Goal: Transaction & Acquisition: Purchase product/service

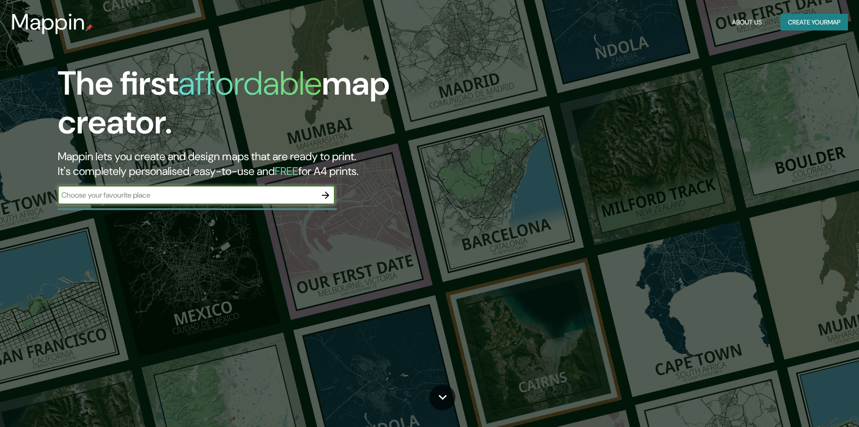
click at [800, 25] on button "Create your map" at bounding box center [814, 22] width 67 height 17
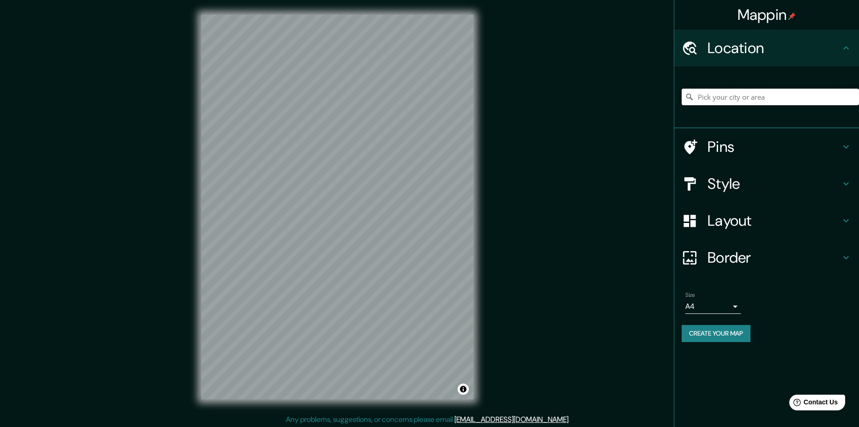
click at [747, 99] on input "Pick your city or area" at bounding box center [770, 97] width 177 height 17
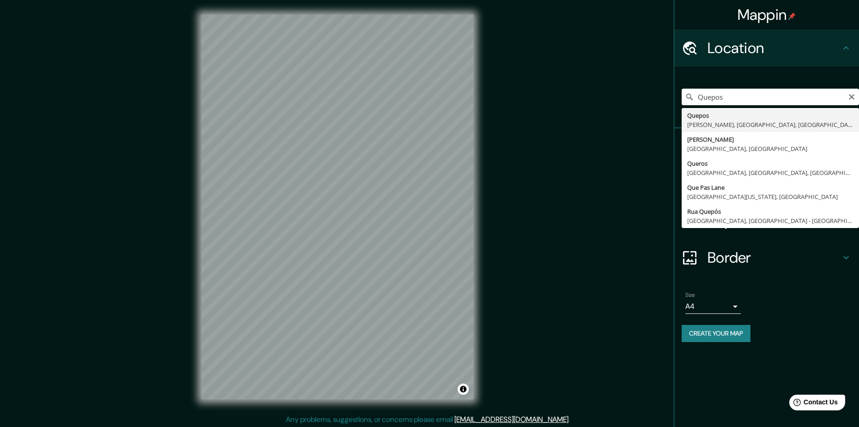
type input "Quepos, [PERSON_NAME], [GEOGRAPHIC_DATA], [GEOGRAPHIC_DATA]"
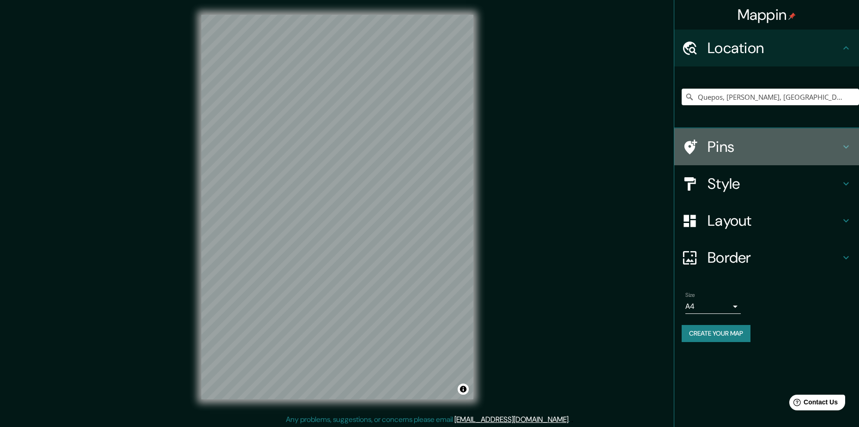
click at [710, 144] on h4 "Pins" at bounding box center [774, 147] width 133 height 18
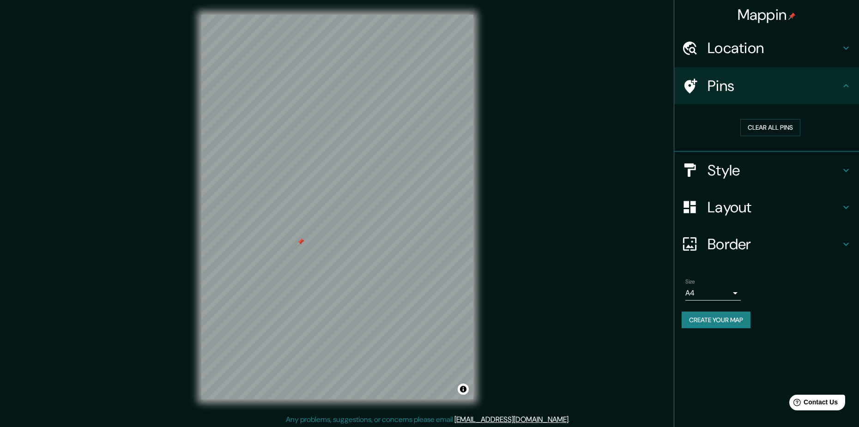
click at [769, 171] on h4 "Style" at bounding box center [774, 170] width 133 height 18
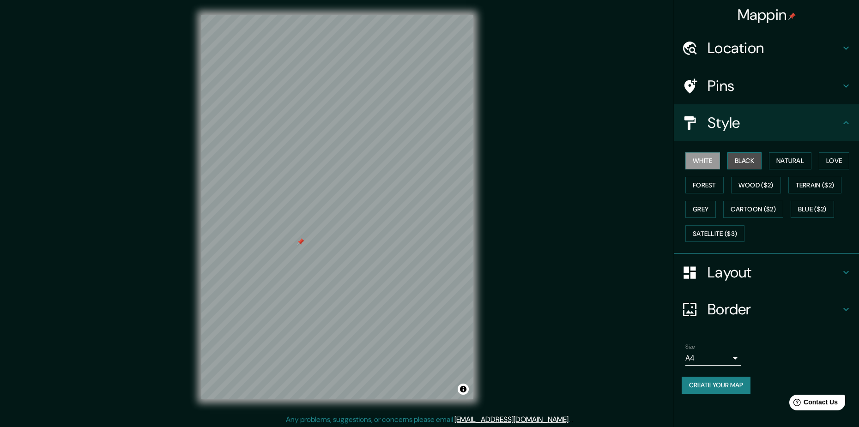
click at [745, 153] on button "Black" at bounding box center [745, 160] width 35 height 17
click at [774, 160] on button "Natural" at bounding box center [790, 160] width 43 height 17
click at [827, 162] on button "Love" at bounding box center [834, 160] width 30 height 17
click at [715, 188] on button "Forest" at bounding box center [705, 185] width 38 height 17
click at [786, 161] on button "Natural" at bounding box center [790, 160] width 43 height 17
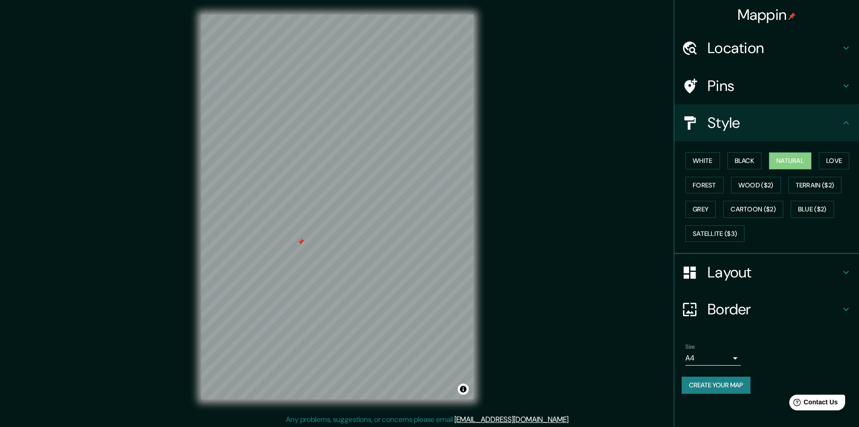
click at [846, 122] on icon at bounding box center [847, 122] width 6 height 3
click at [796, 269] on h4 "Layout" at bounding box center [774, 272] width 133 height 18
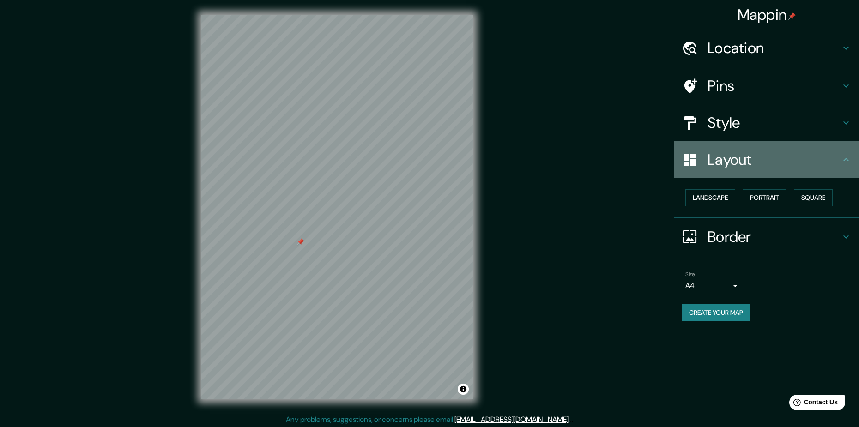
click at [834, 146] on div "Layout" at bounding box center [767, 159] width 185 height 37
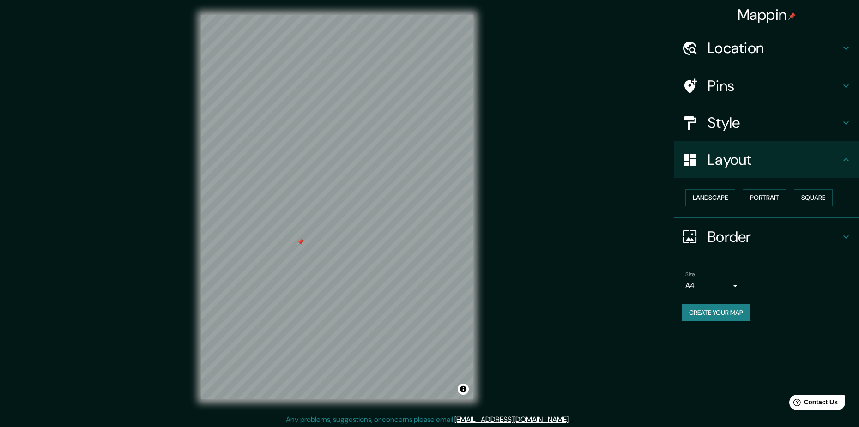
click at [736, 315] on button "Create your map" at bounding box center [716, 312] width 69 height 17
